Goal: Transaction & Acquisition: Purchase product/service

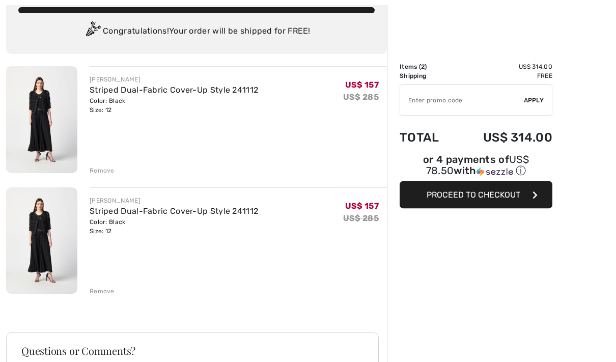
scroll to position [83, 0]
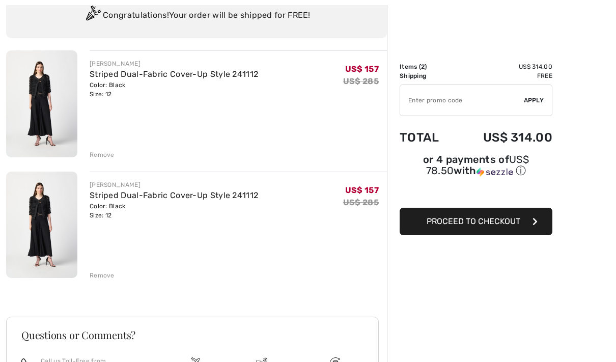
click at [99, 275] on div "Remove" at bounding box center [102, 275] width 25 height 9
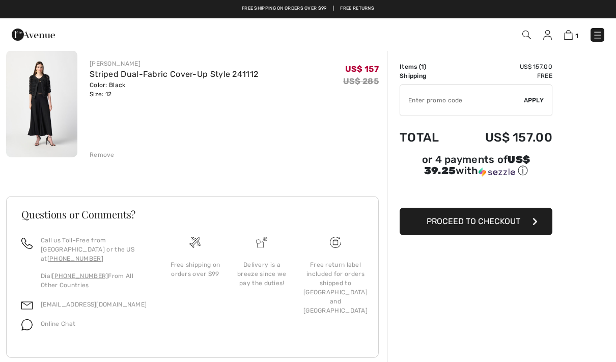
scroll to position [56, 0]
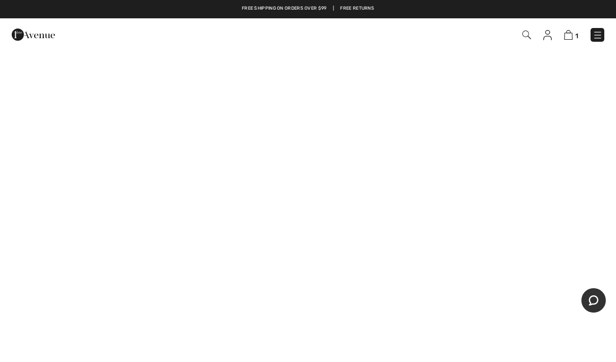
click at [568, 38] on img at bounding box center [568, 35] width 9 height 10
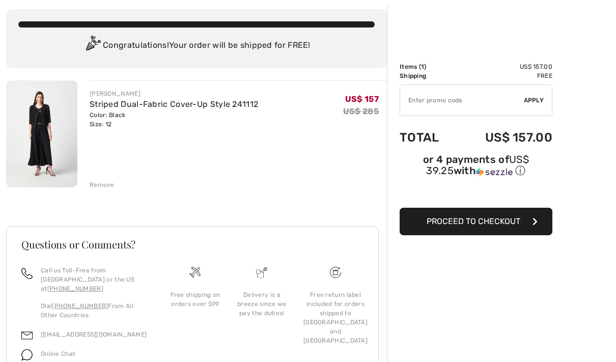
scroll to position [56, 0]
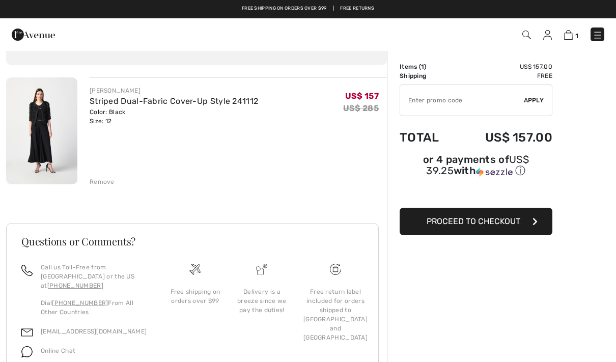
click at [526, 224] on button "Proceed to Checkout" at bounding box center [475, 221] width 153 height 27
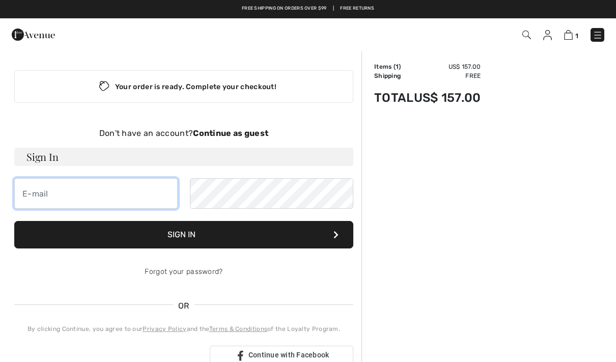
click at [143, 196] on input "email" at bounding box center [95, 193] width 163 height 31
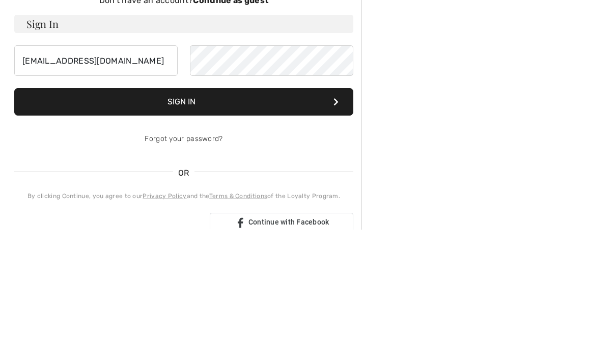
scroll to position [133, 0]
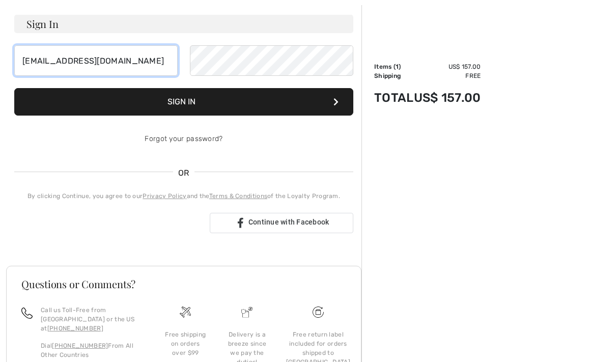
type input "properf@earthlink.net"
click at [213, 139] on link "Forgot your password?" at bounding box center [184, 138] width 78 height 9
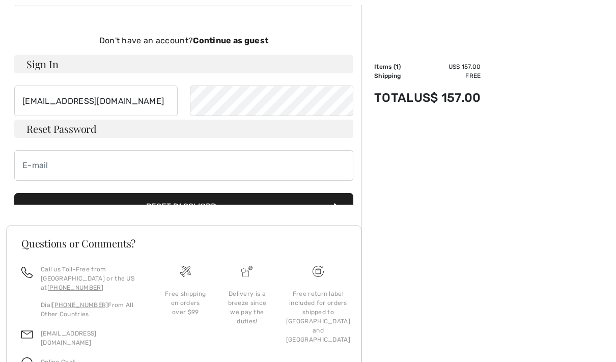
scroll to position [83, 0]
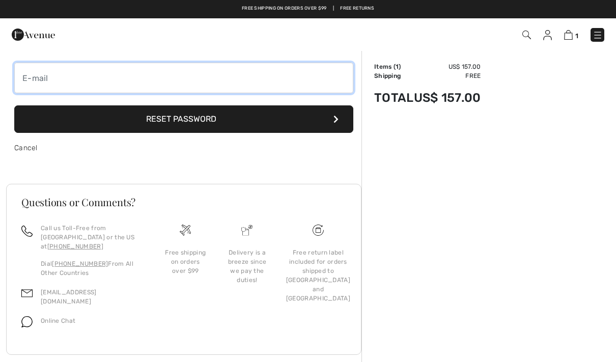
click at [279, 76] on input "email" at bounding box center [183, 78] width 339 height 31
type input "properf@earthlink.net"
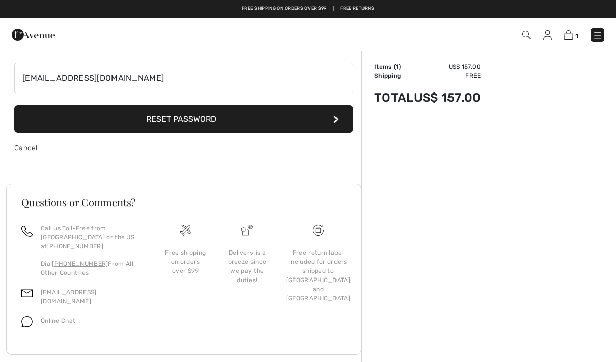
click at [303, 119] on button "Reset Password" at bounding box center [183, 118] width 339 height 27
click at [53, 121] on button "Reset Password" at bounding box center [183, 118] width 339 height 27
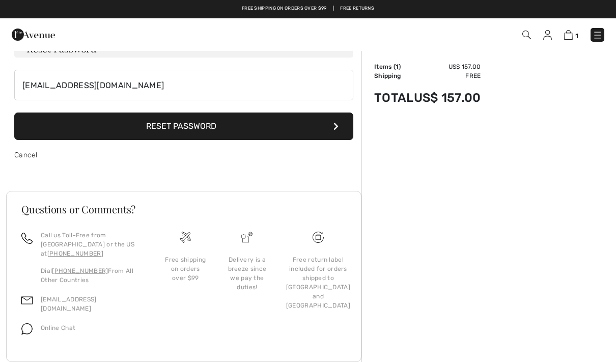
scroll to position [0, 0]
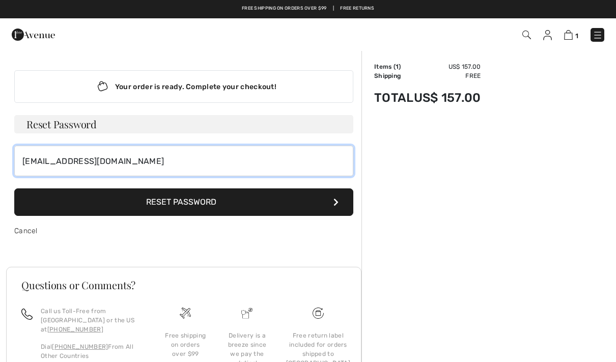
click at [226, 155] on input "properf@earthlink.net" at bounding box center [183, 161] width 339 height 31
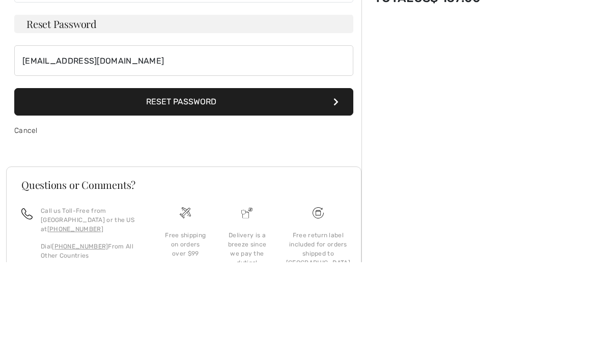
scroll to position [83, 0]
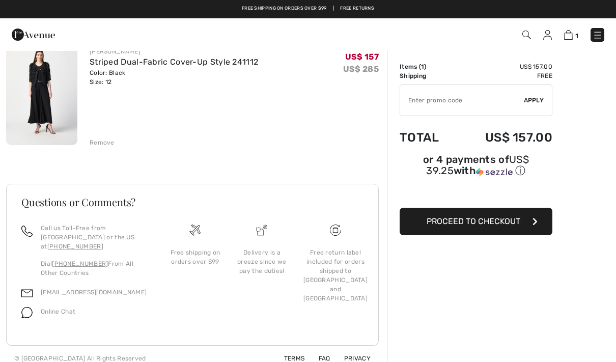
click at [512, 221] on span "Proceed to Checkout" at bounding box center [473, 221] width 94 height 10
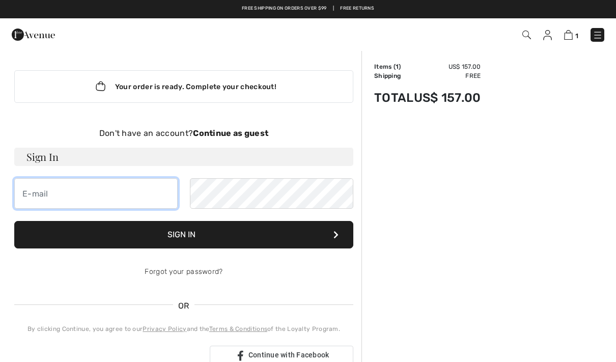
click at [158, 195] on input "email" at bounding box center [95, 193] width 163 height 31
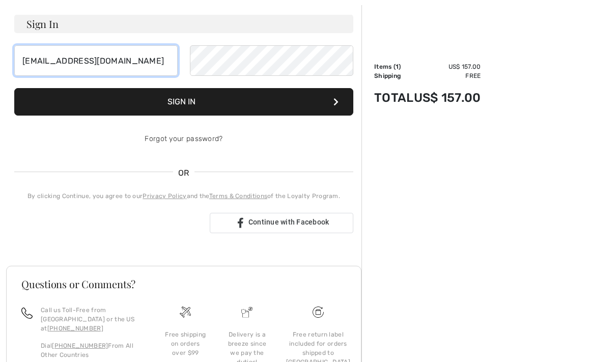
type input "[EMAIL_ADDRESS][DOMAIN_NAME]"
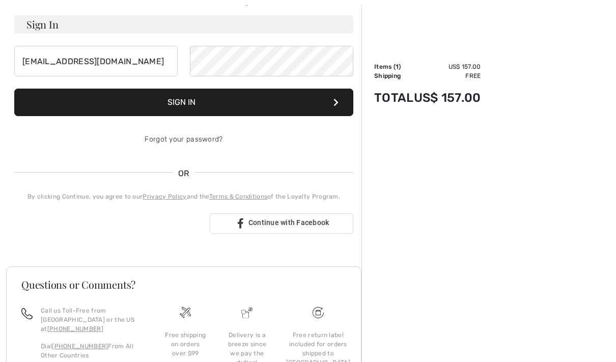
scroll to position [133, 0]
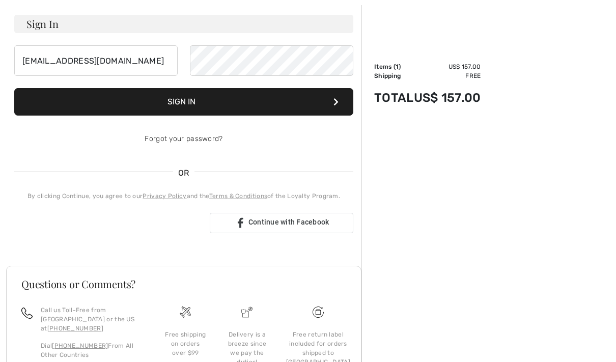
click at [310, 102] on button "Sign In" at bounding box center [183, 101] width 339 height 27
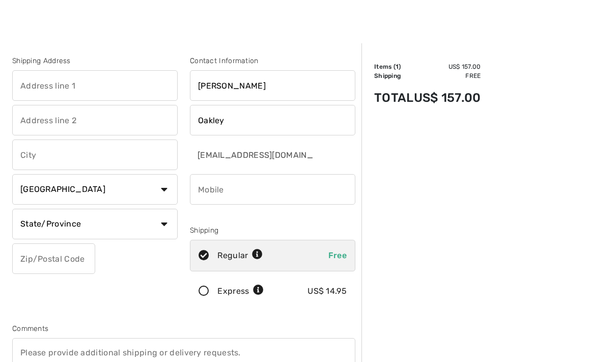
scroll to position [6, 0]
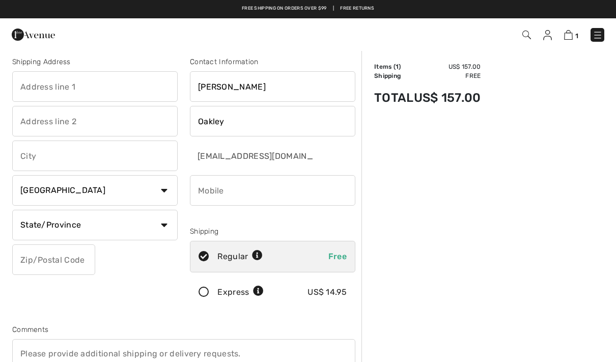
click at [162, 195] on select "Country Canada United States Afghanistan Aland Islands Albania Algeria American…" at bounding box center [94, 190] width 165 height 31
select select "US"
click at [157, 223] on select "State/Province Alabama Alaska American Samoa Arizona Arkansas California Colora…" at bounding box center [94, 225] width 165 height 31
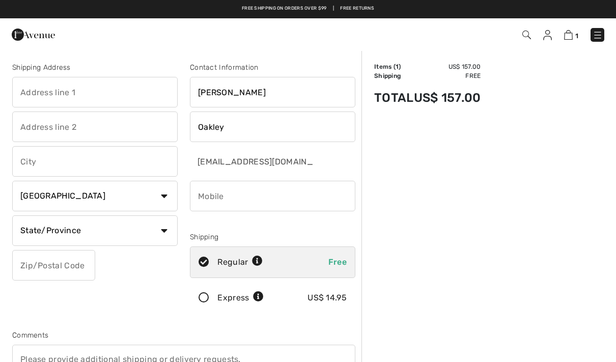
click at [144, 88] on input "text" at bounding box center [94, 92] width 165 height 31
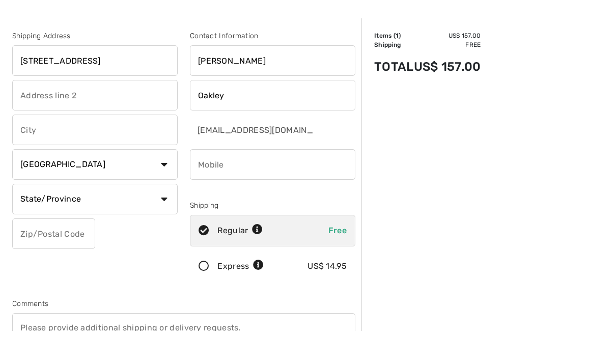
type input "[STREET_ADDRESS]"
click at [152, 111] on input "text" at bounding box center [94, 126] width 165 height 31
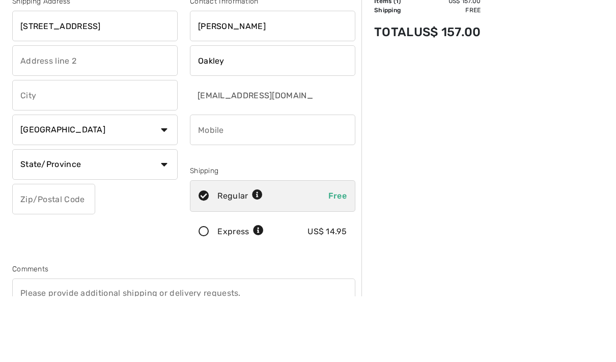
click at [166, 146] on input "text" at bounding box center [94, 161] width 165 height 31
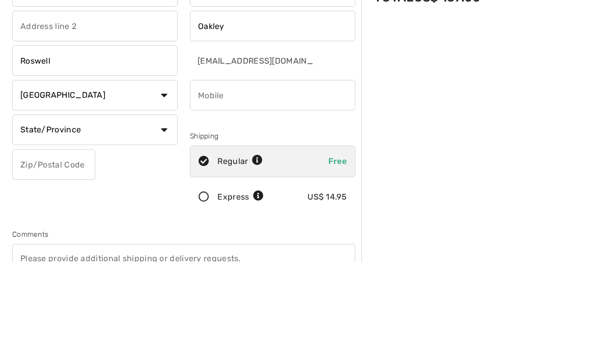
scroll to position [101, 0]
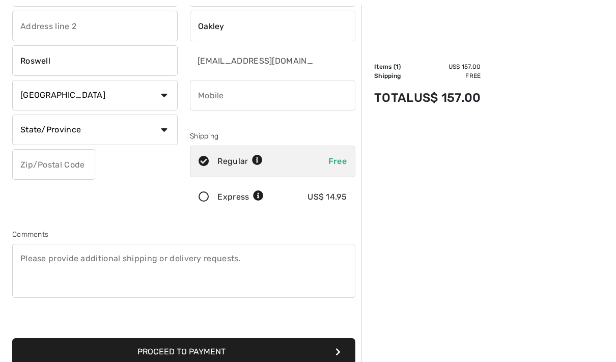
type input "Roswell"
click at [168, 129] on select "State/Province Alabama Alaska American Samoa Arizona Arkansas California Colora…" at bounding box center [94, 129] width 165 height 31
select select "GA"
click at [91, 161] on input "text" at bounding box center [53, 164] width 83 height 31
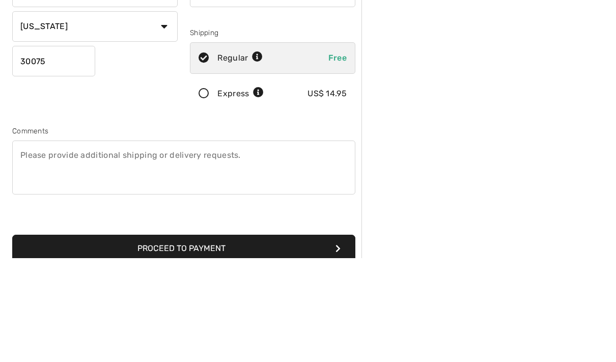
scroll to position [205, 0]
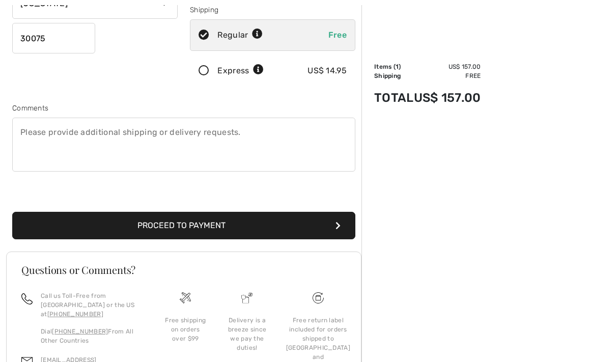
type input "30075"
click at [321, 225] on button "Proceed to Payment" at bounding box center [183, 225] width 343 height 27
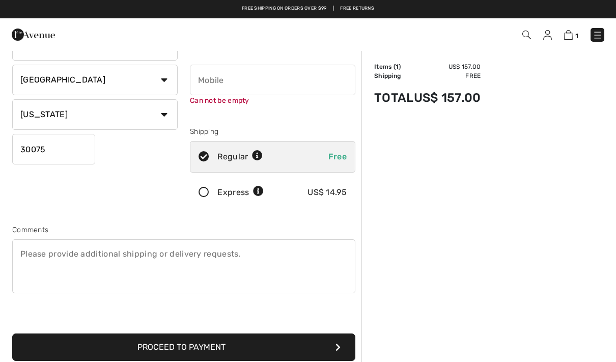
scroll to position [107, 0]
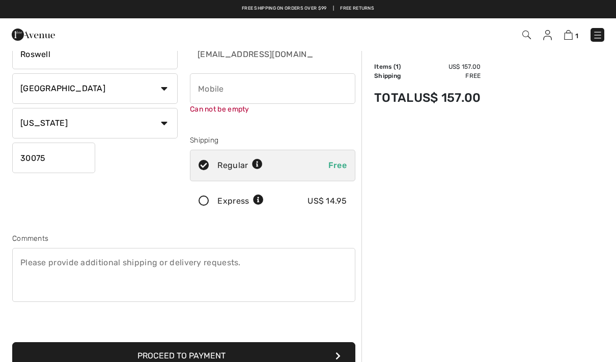
click at [297, 87] on input "phone" at bounding box center [272, 88] width 165 height 31
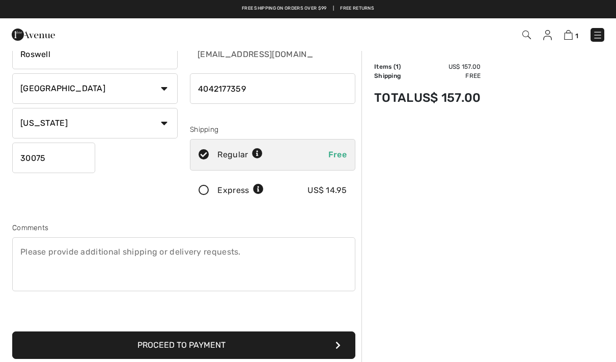
type input "4042177359"
click at [307, 347] on button "Proceed to Payment" at bounding box center [183, 344] width 343 height 27
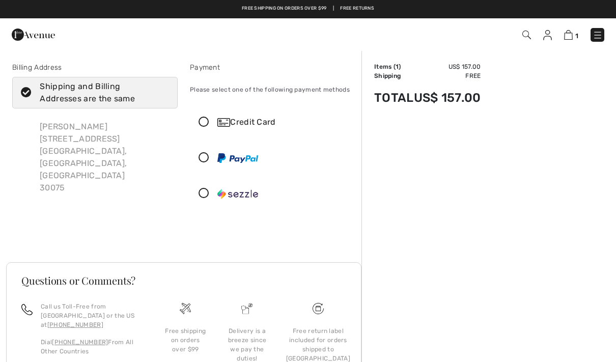
click at [204, 191] on icon at bounding box center [203, 193] width 27 height 11
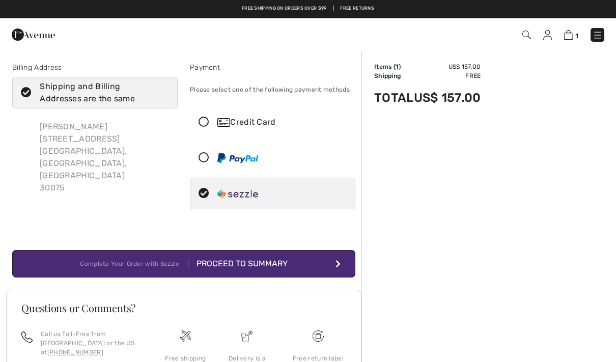
click at [330, 264] on button "Complete Your Order with Sezzle Proceed to Summary" at bounding box center [183, 263] width 343 height 27
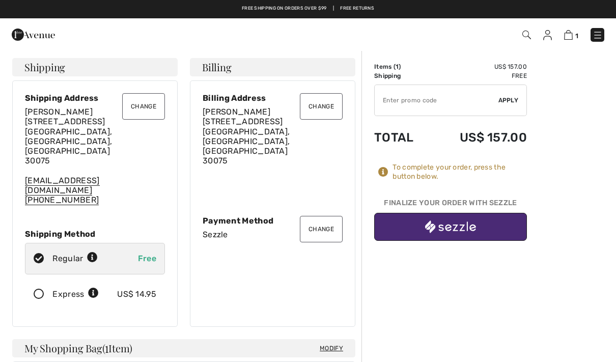
click at [505, 220] on button "button" at bounding box center [450, 227] width 153 height 28
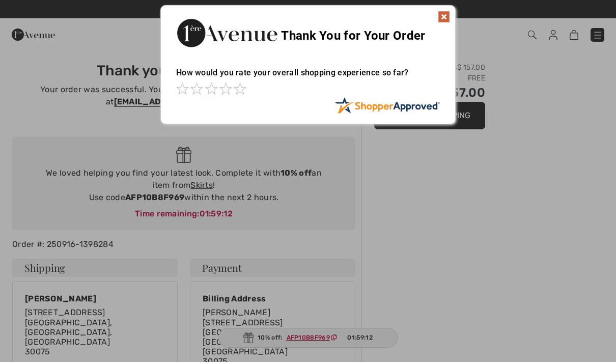
click at [439, 22] on img at bounding box center [444, 17] width 12 height 12
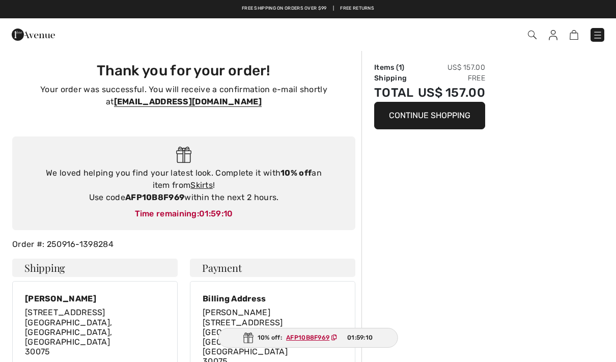
click at [470, 125] on button "Continue Shopping" at bounding box center [429, 115] width 111 height 27
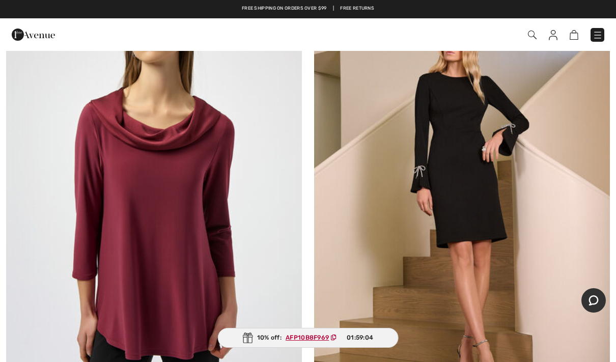
scroll to position [176, 0]
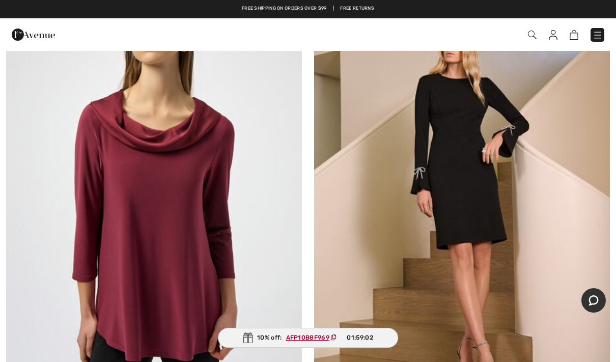
click at [490, 241] on img at bounding box center [462, 187] width 296 height 444
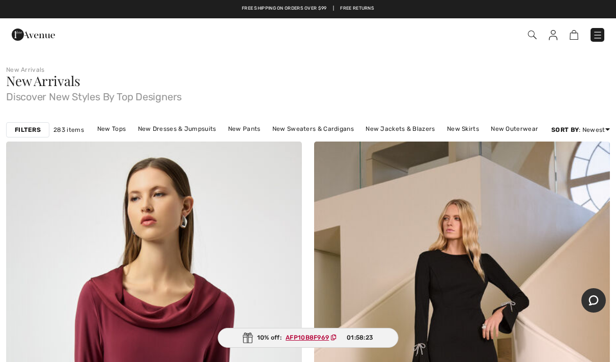
click at [593, 44] on div "Checkout" at bounding box center [434, 34] width 355 height 21
click at [594, 36] on img at bounding box center [597, 35] width 10 height 10
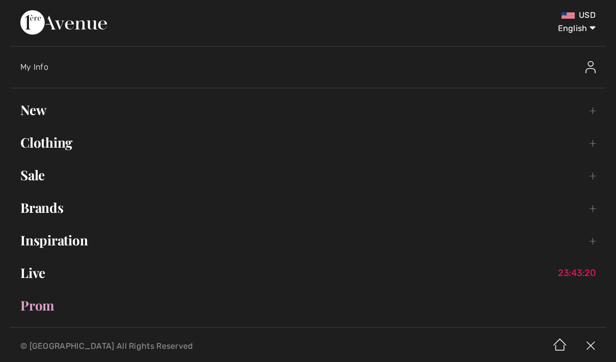
click at [67, 177] on link "Sale Toggle submenu" at bounding box center [307, 175] width 595 height 22
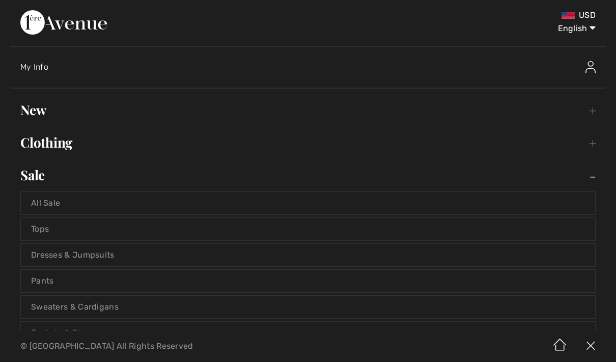
click at [97, 199] on link "All Sale" at bounding box center [308, 203] width 574 height 22
click at [64, 213] on link "All Sale" at bounding box center [308, 203] width 574 height 22
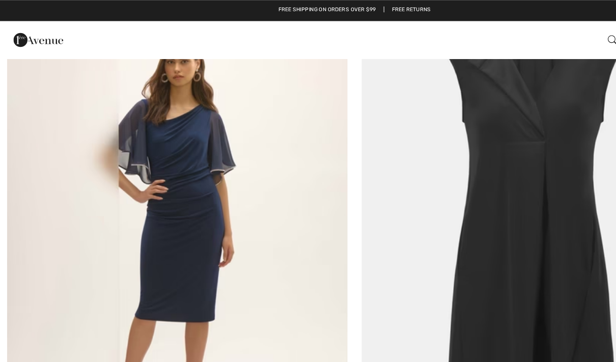
scroll to position [10606, 0]
click at [530, 36] on img at bounding box center [532, 35] width 9 height 9
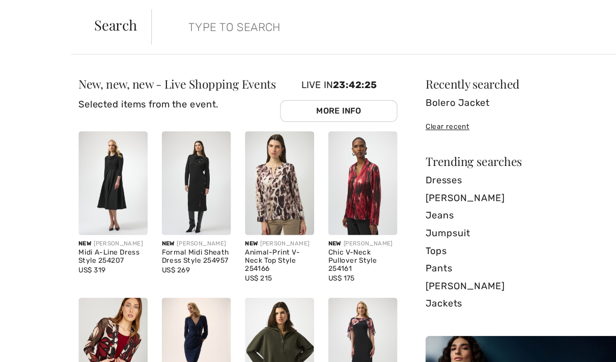
click at [531, 36] on form "Clear" at bounding box center [333, 23] width 404 height 31
click at [363, 23] on input "search" at bounding box center [298, 23] width 284 height 31
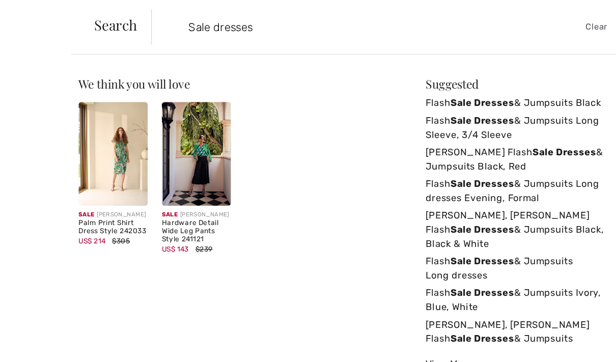
type input "Sale dresses"
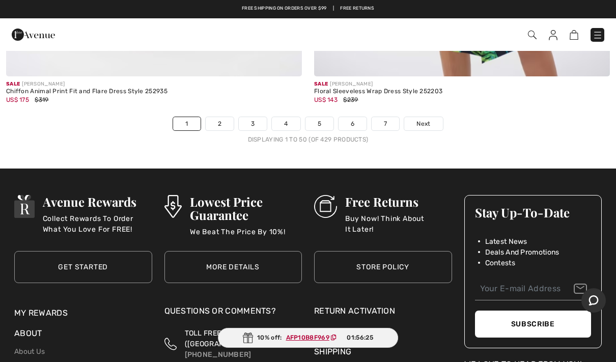
scroll to position [12481, 0]
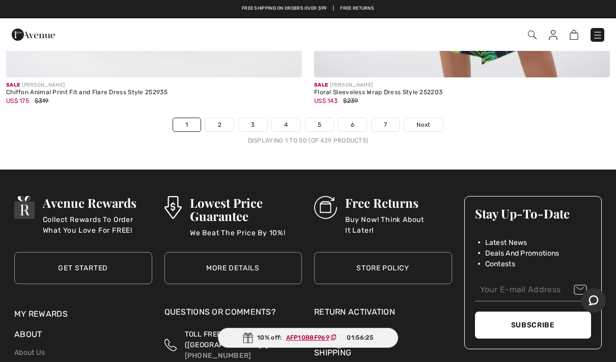
click at [218, 118] on link "2" at bounding box center [220, 124] width 28 height 13
click at [223, 118] on link "2" at bounding box center [220, 124] width 28 height 13
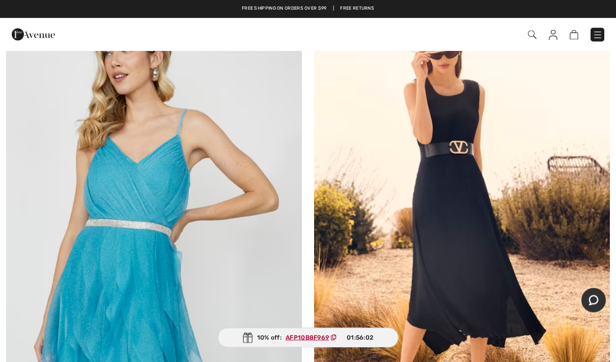
scroll to position [3594, 0]
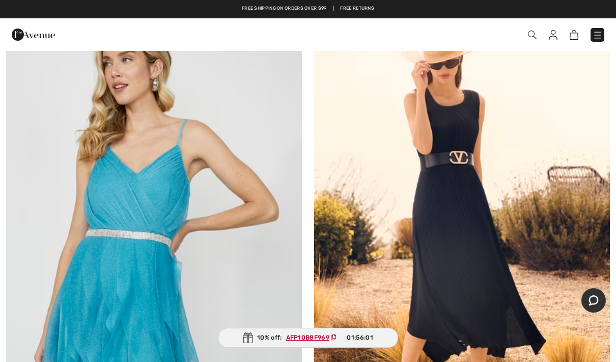
click at [503, 315] on img at bounding box center [462, 235] width 296 height 444
click at [511, 304] on img at bounding box center [462, 235] width 296 height 444
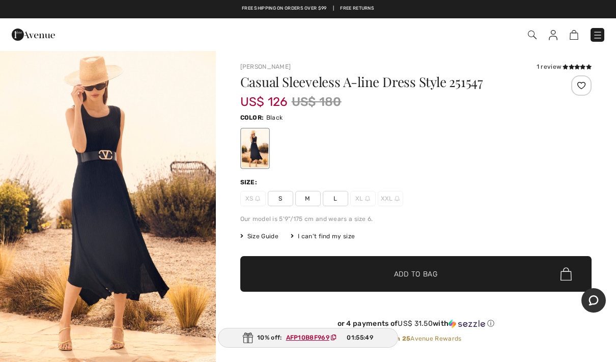
click at [561, 302] on div "Casual Sleeveless A-line Dress Style 251547 US$ 126 US$ 180 Color: Black Size: …" at bounding box center [416, 218] width 352 height 286
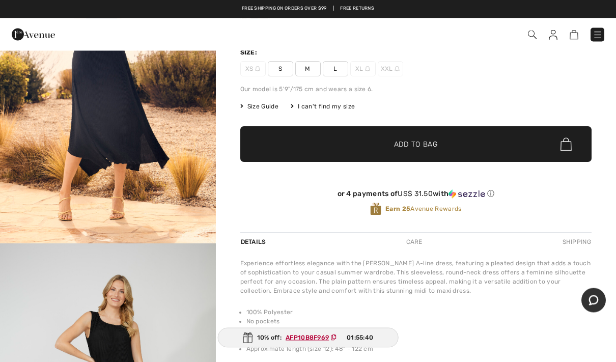
scroll to position [125, 0]
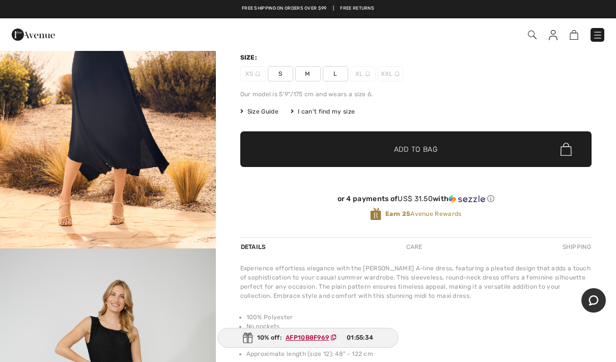
click at [260, 109] on span "Size Guide" at bounding box center [259, 111] width 38 height 9
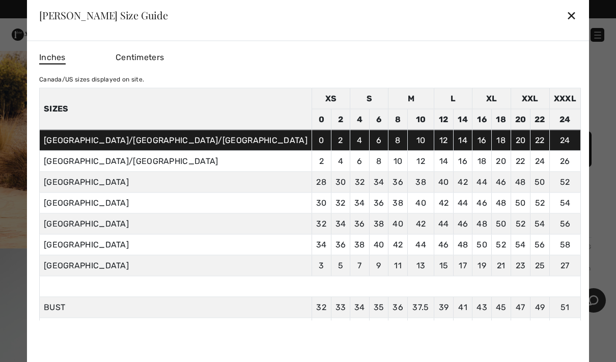
click at [61, 54] on div at bounding box center [308, 181] width 616 height 362
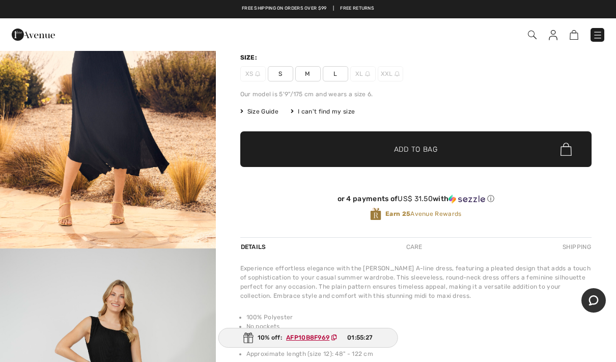
click at [335, 76] on span "L" at bounding box center [335, 73] width 25 height 15
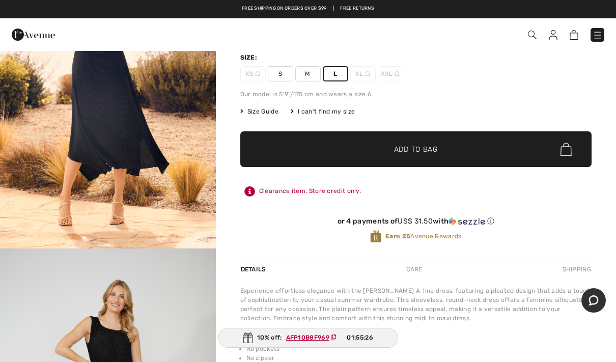
click at [522, 154] on span "✔ Added to Bag Add to Bag" at bounding box center [416, 149] width 352 height 36
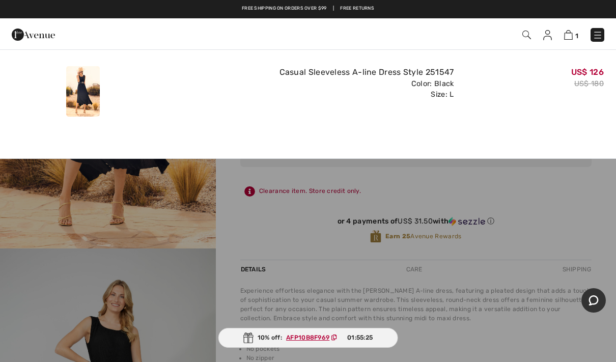
scroll to position [0, 0]
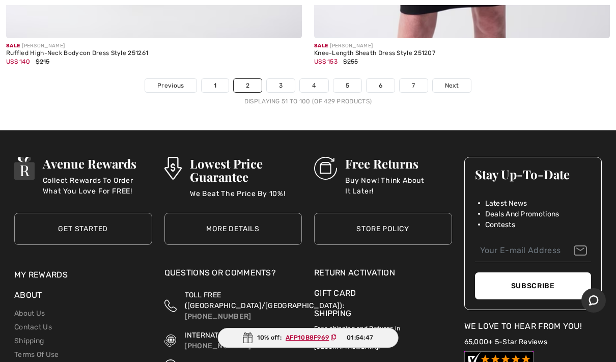
scroll to position [12509, 0]
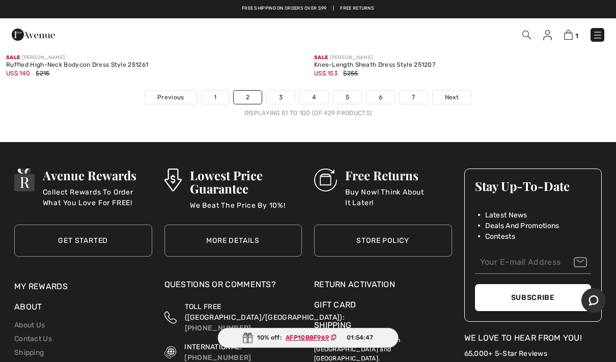
click at [77, 43] on div at bounding box center [130, 34] width 253 height 27
click at [283, 91] on link "3" at bounding box center [281, 97] width 28 height 13
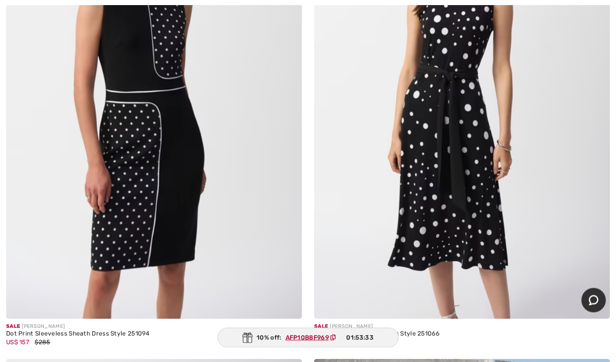
scroll to position [10738, 0]
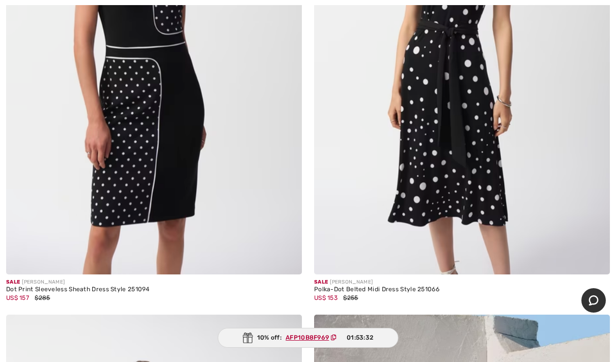
click at [443, 279] on div "Sale [PERSON_NAME] Polka-Dot Belted Midi Dress Style 251066 US$ 153 $255" at bounding box center [462, 294] width 296 height 40
click at [433, 286] on div "Polka-Dot Belted Midi Dress Style 251066" at bounding box center [376, 289] width 125 height 7
click at [408, 278] on div "Sale [PERSON_NAME]" at bounding box center [376, 282] width 125 height 8
click at [470, 183] on img at bounding box center [462, 53] width 296 height 444
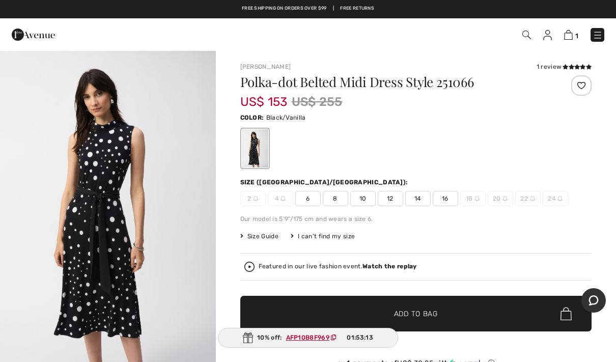
click at [393, 203] on span "12" at bounding box center [390, 198] width 25 height 15
click at [508, 315] on span "✔ Added to Bag Add to Bag" at bounding box center [416, 314] width 352 height 36
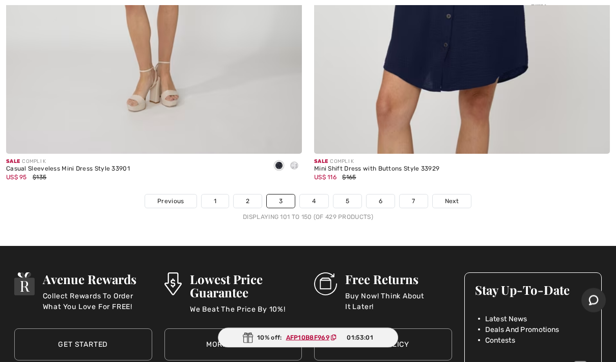
scroll to position [12424, 0]
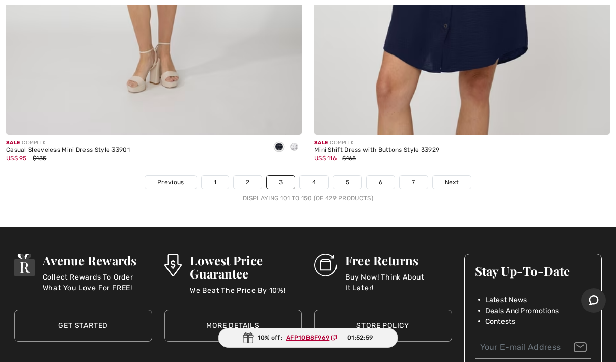
click at [315, 176] on link "4" at bounding box center [314, 182] width 28 height 13
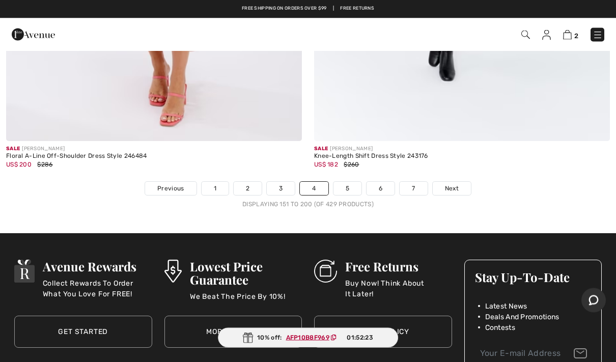
scroll to position [12418, 0]
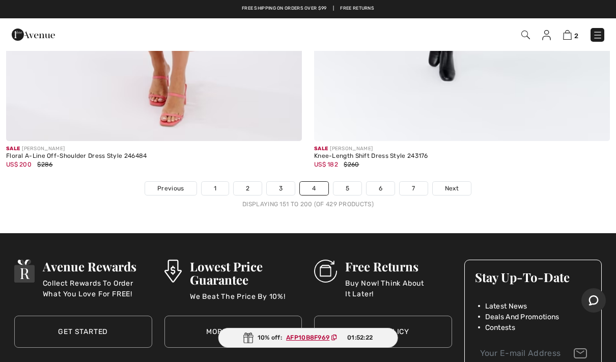
click at [350, 183] on link "5" at bounding box center [347, 188] width 28 height 13
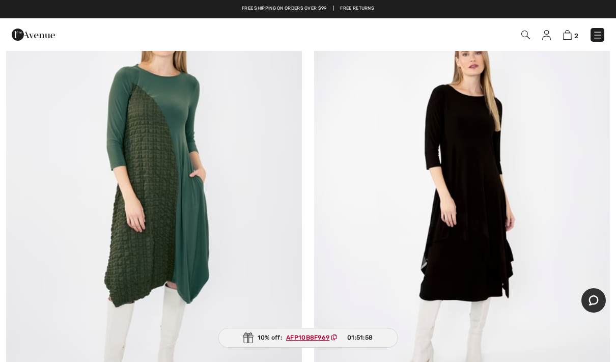
scroll to position [3139, 0]
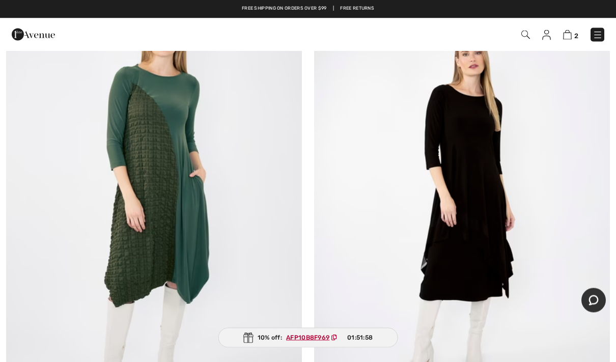
click at [486, 207] on img at bounding box center [462, 208] width 296 height 444
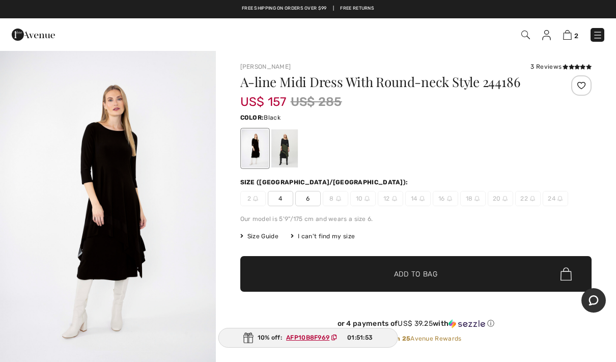
click at [112, 141] on img "1 / 4" at bounding box center [108, 211] width 216 height 323
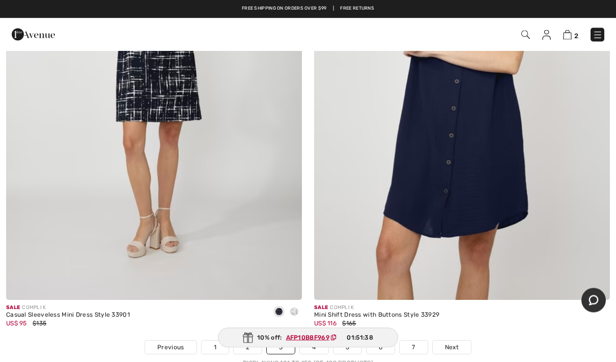
scroll to position [12265, 0]
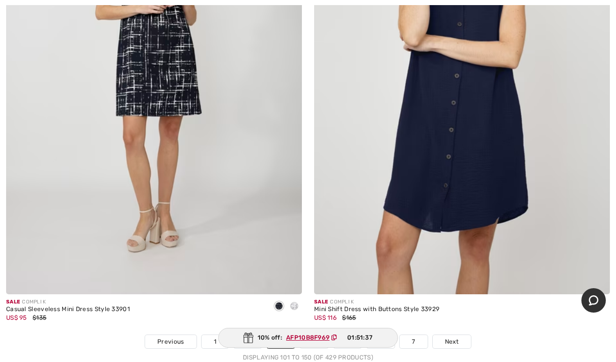
click at [313, 335] on link "4" at bounding box center [314, 341] width 28 height 13
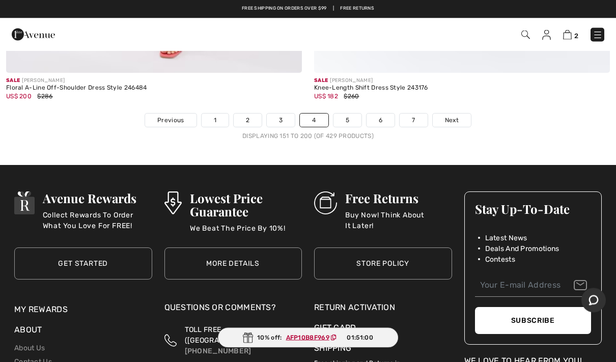
scroll to position [12475, 0]
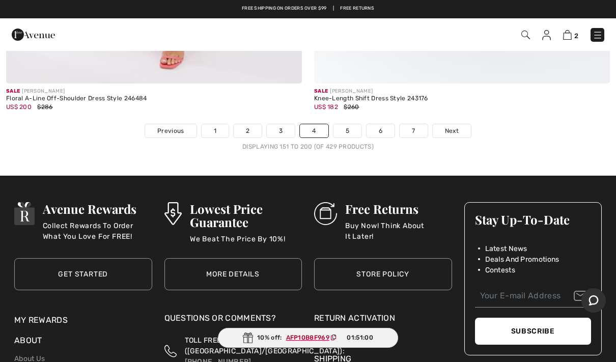
click at [342, 124] on link "5" at bounding box center [347, 130] width 28 height 13
click at [345, 124] on link "5" at bounding box center [347, 130] width 28 height 13
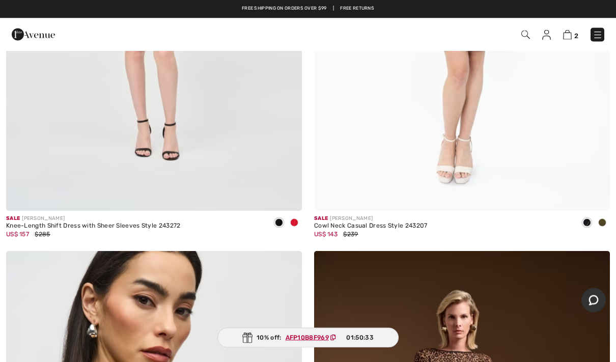
scroll to position [7320, 0]
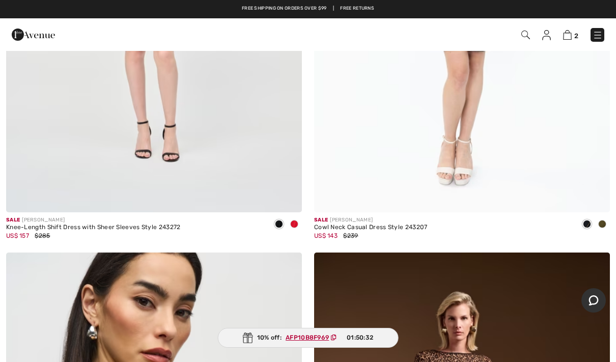
click at [569, 37] on img at bounding box center [567, 35] width 9 height 10
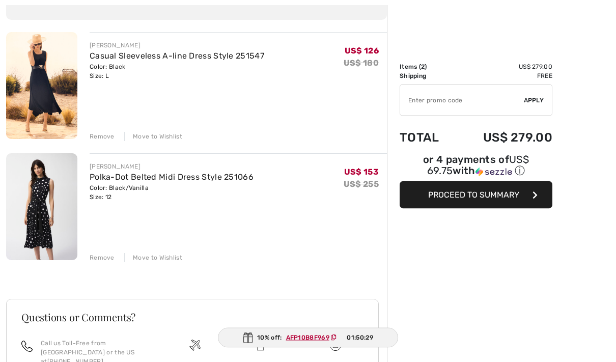
scroll to position [113, 0]
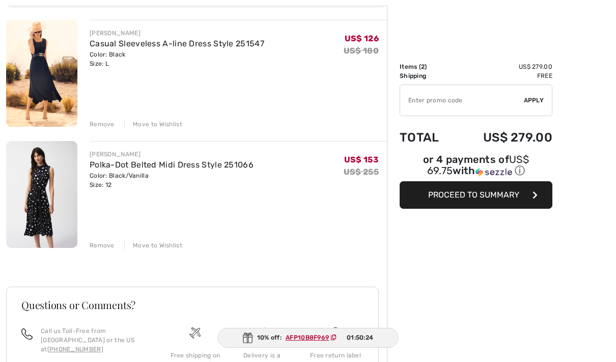
click at [98, 125] on div "Remove" at bounding box center [102, 124] width 25 height 9
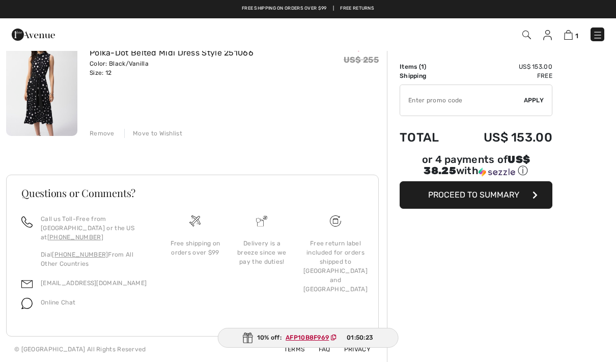
scroll to position [56, 0]
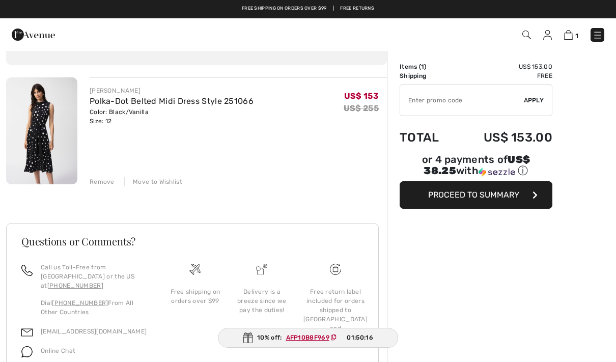
click at [514, 189] on button "Proceed to Summary" at bounding box center [475, 194] width 153 height 27
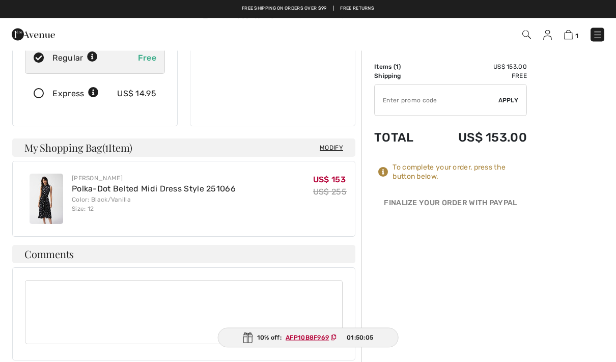
scroll to position [200, 0]
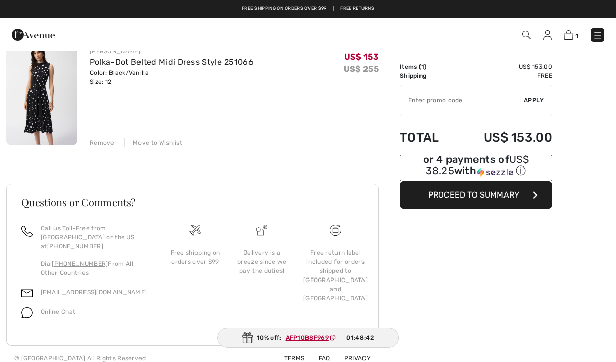
click at [529, 159] on span "US$ 38.25" at bounding box center [476, 164] width 103 height 23
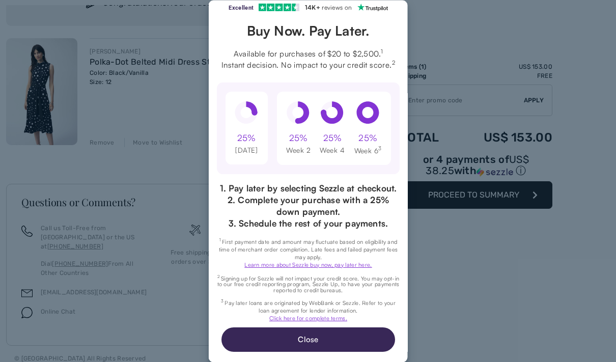
scroll to position [46, 0]
click at [363, 339] on button "Close" at bounding box center [308, 339] width 174 height 24
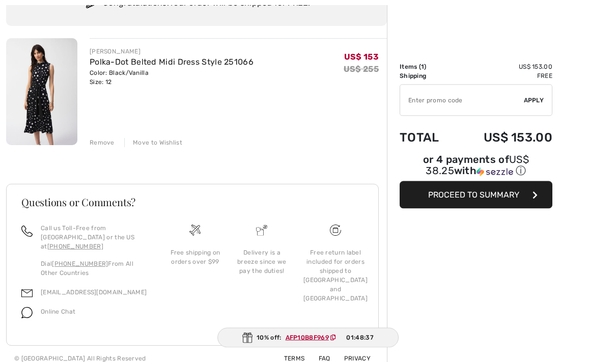
scroll to position [95, 0]
click at [532, 190] on button "Proceed to Summary" at bounding box center [475, 194] width 153 height 27
click at [493, 196] on span "Proceed to Summary" at bounding box center [473, 195] width 91 height 10
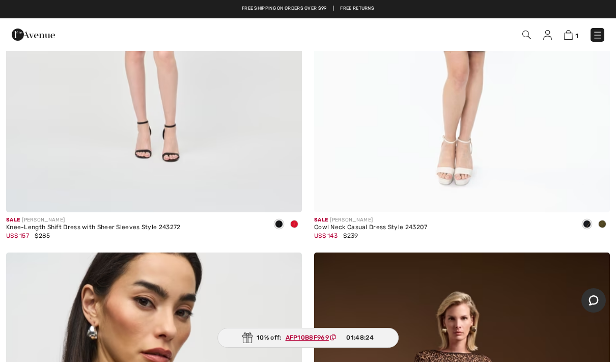
click at [580, 30] on span "1" at bounding box center [434, 35] width 339 height 14
click at [565, 34] on img at bounding box center [568, 35] width 9 height 10
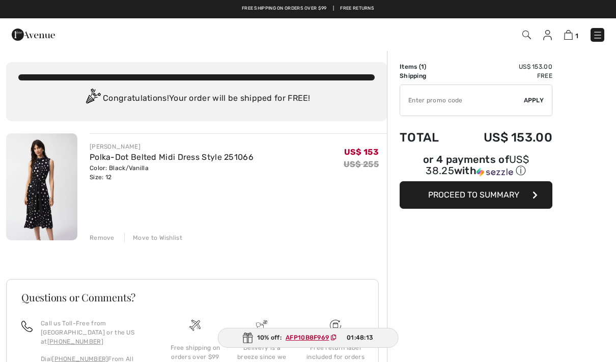
click at [508, 196] on span "Proceed to Summary" at bounding box center [473, 195] width 91 height 10
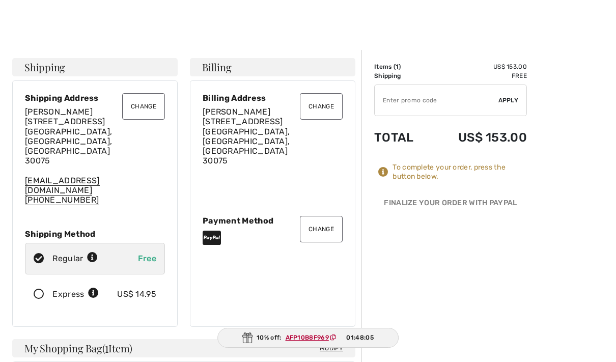
click at [323, 216] on button "Change" at bounding box center [321, 229] width 43 height 26
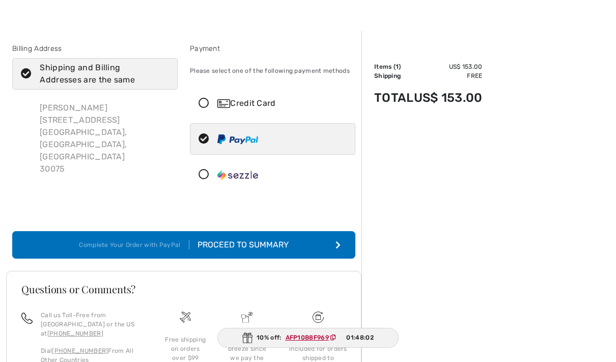
click at [205, 176] on icon at bounding box center [203, 174] width 27 height 11
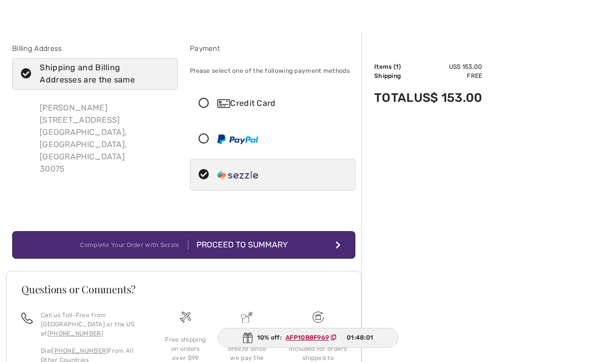
click at [322, 245] on button "Complete Your Order with Sezzle Proceed to Summary" at bounding box center [183, 244] width 343 height 27
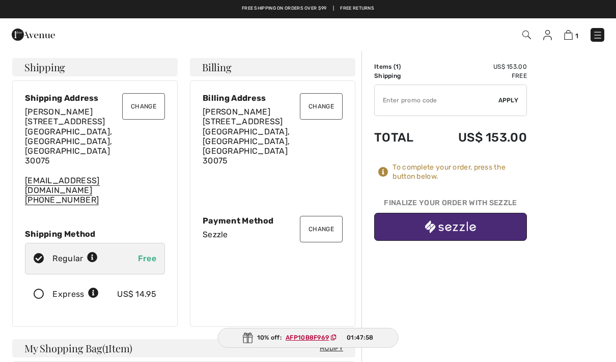
click at [513, 226] on button "button" at bounding box center [450, 227] width 153 height 28
